Goal: Transaction & Acquisition: Register for event/course

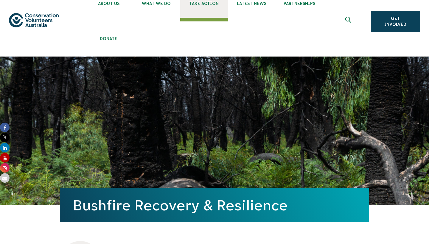
scroll to position [14, 0]
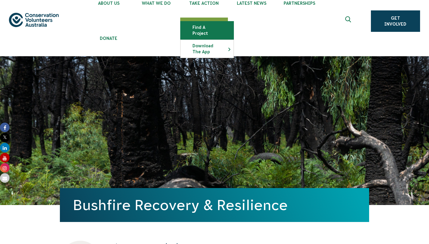
click at [206, 30] on link "Find a project" at bounding box center [206, 30] width 53 height 18
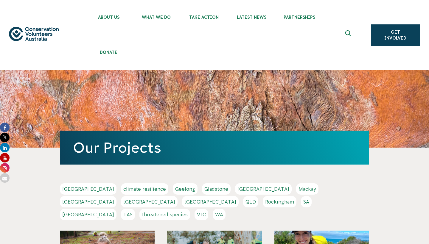
click at [77, 188] on link "[GEOGRAPHIC_DATA]" at bounding box center [88, 188] width 57 height 11
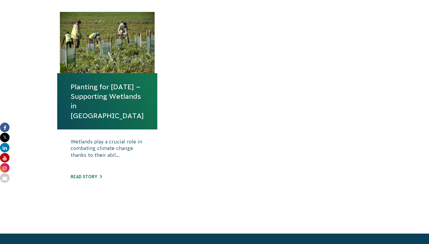
scroll to position [252, 0]
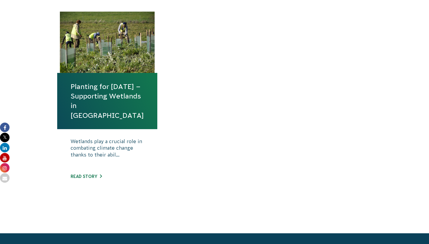
click at [121, 84] on link "Planting for [DATE] – Supporting Wetlands in [GEOGRAPHIC_DATA]" at bounding box center [107, 101] width 73 height 38
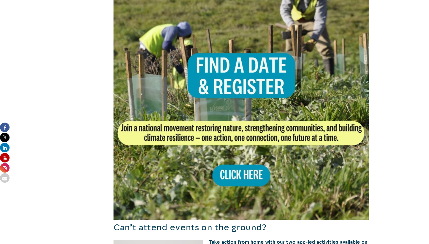
scroll to position [415, 0]
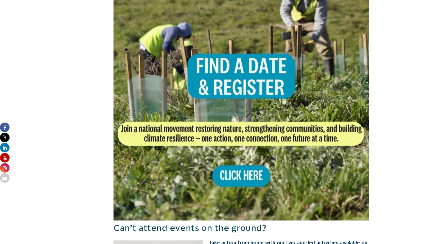
click at [231, 180] on img at bounding box center [241, 93] width 256 height 256
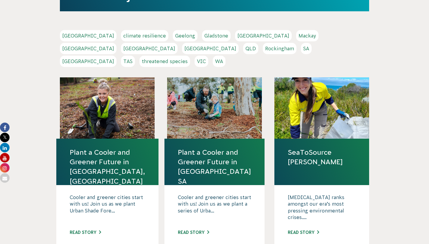
scroll to position [155, 0]
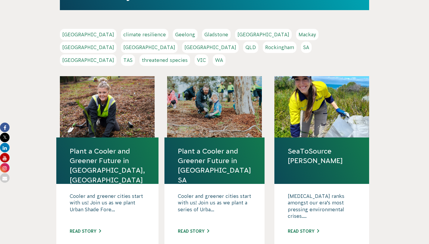
click at [175, 54] on link "threatened species" at bounding box center [164, 59] width 51 height 11
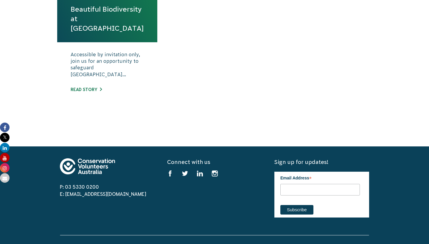
scroll to position [330, 0]
